Goal: Task Accomplishment & Management: Manage account settings

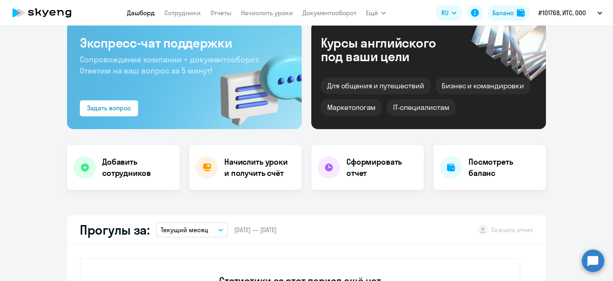
scroll to position [80, 0]
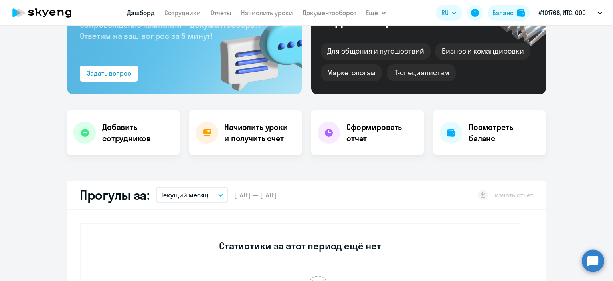
click at [588, 262] on circle at bounding box center [593, 260] width 22 height 22
select select "30"
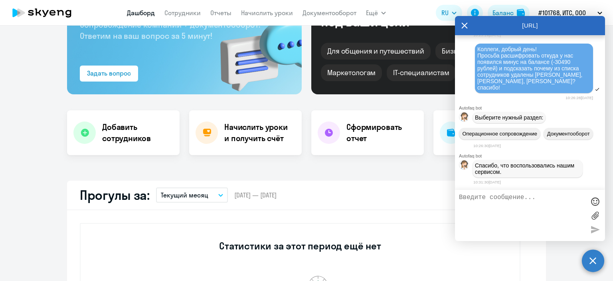
click at [523, 217] on textarea at bounding box center [522, 215] width 126 height 43
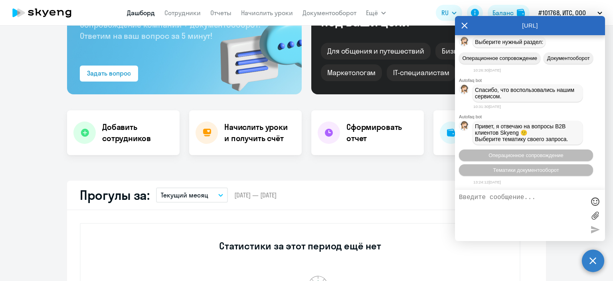
scroll to position [594, 0]
type textarea "Добрый день! у нас опять пропал"
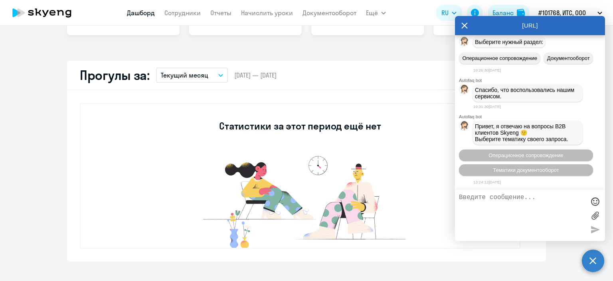
scroll to position [0, 0]
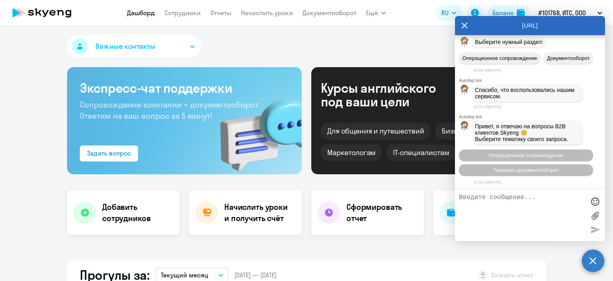
click at [114, 210] on h4 "Добавить сотрудников" at bounding box center [137, 212] width 71 height 22
select select "english_adult_not_native_speaker"
select select "3"
select select "30"
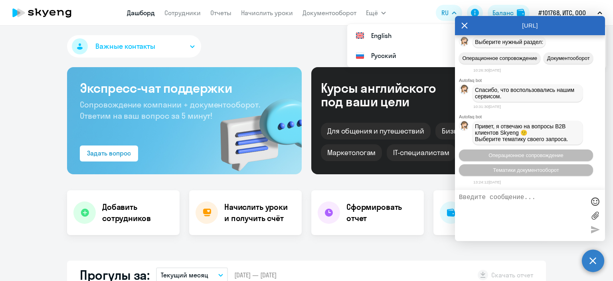
click at [466, 26] on icon at bounding box center [465, 25] width 6 height 19
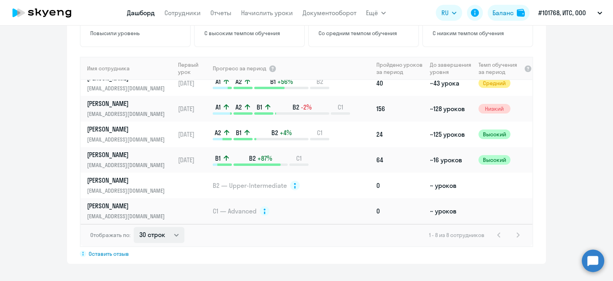
scroll to position [559, 0]
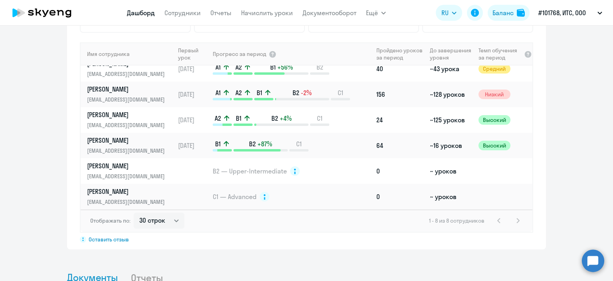
click at [515, 221] on div "1 - 8 из 8 сотрудников" at bounding box center [476, 221] width 94 height 10
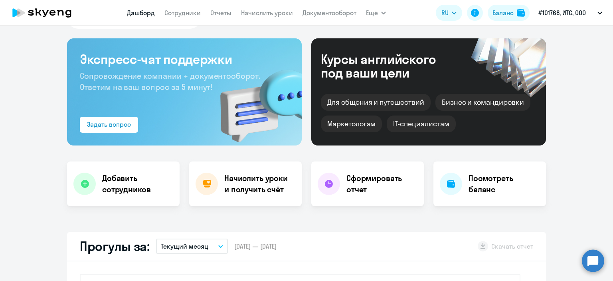
scroll to position [0, 0]
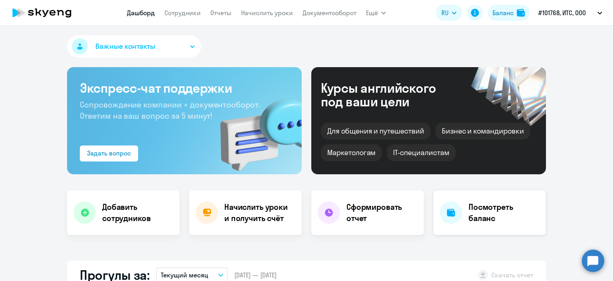
click at [457, 201] on div "Посмотреть баланс" at bounding box center [490, 212] width 113 height 45
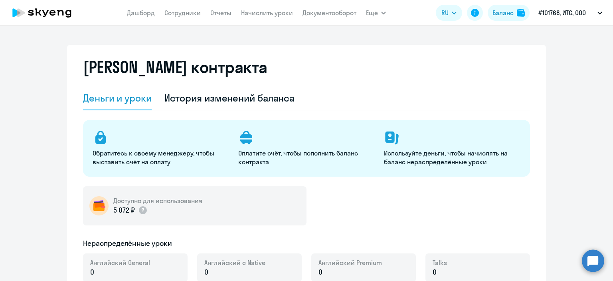
select select "english_adult_not_native_speaker"
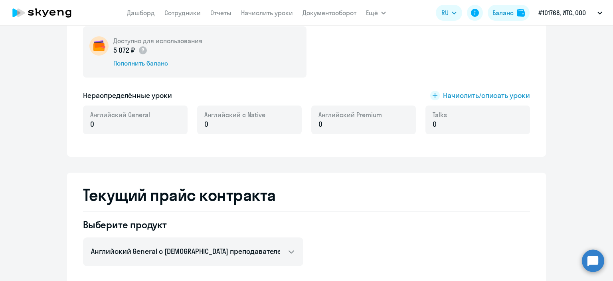
scroll to position [200, 0]
